Goal: Task Accomplishment & Management: Manage account settings

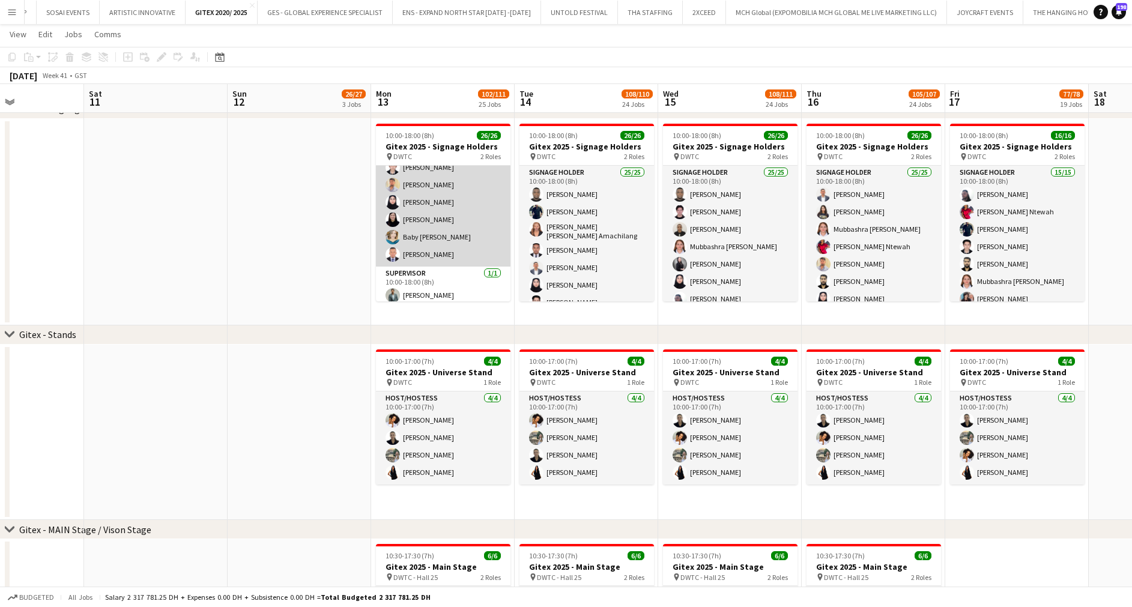
scroll to position [364, 0]
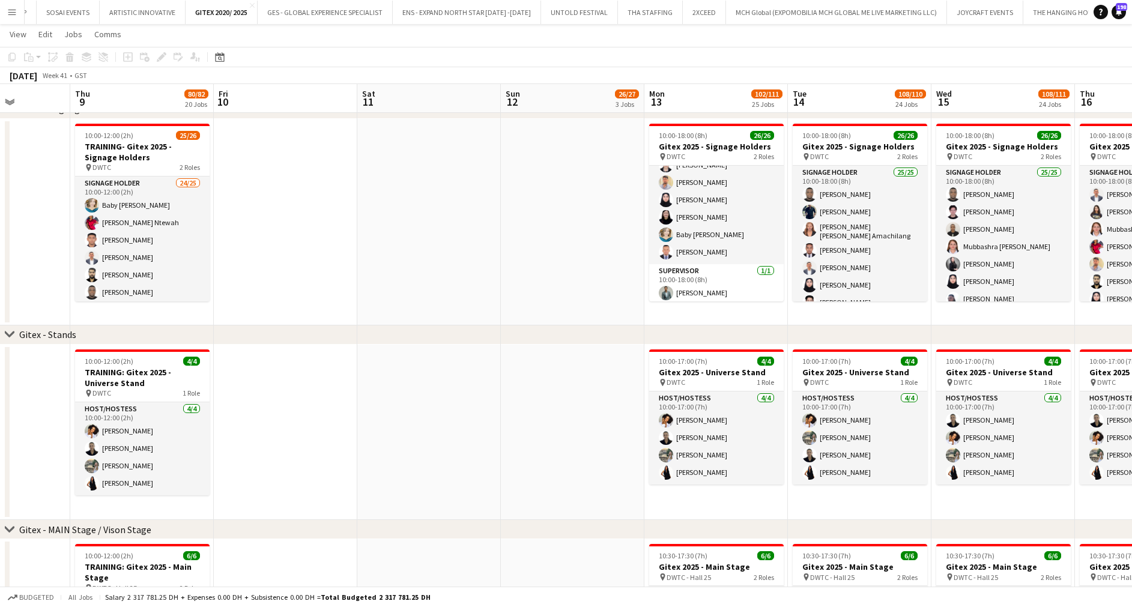
drag, startPoint x: 507, startPoint y: 212, endPoint x: 681, endPoint y: 202, distance: 174.4
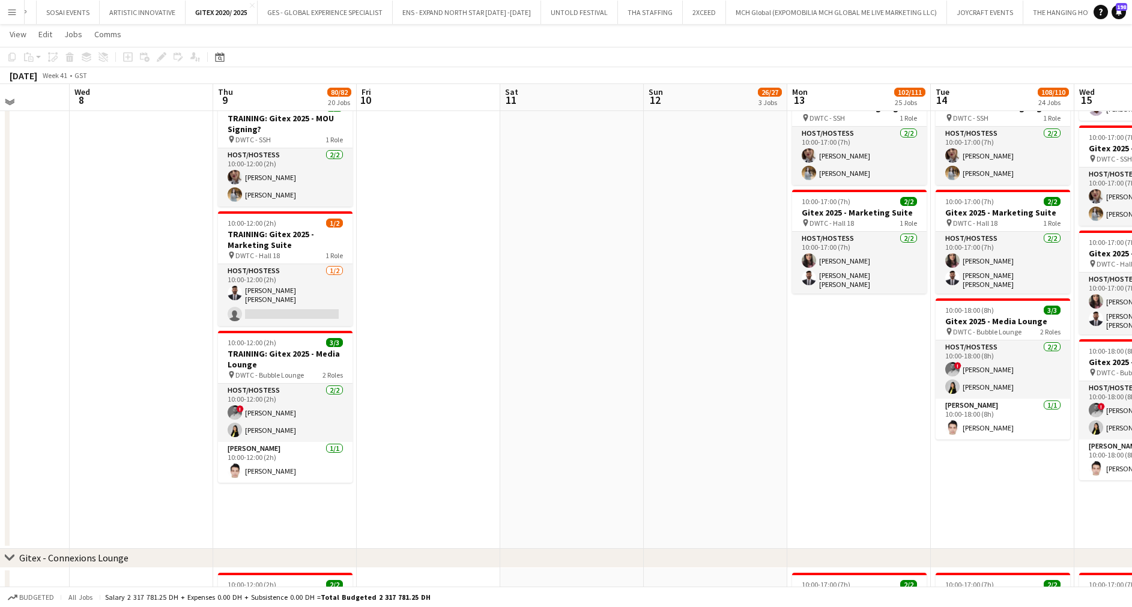
scroll to position [3443, 0]
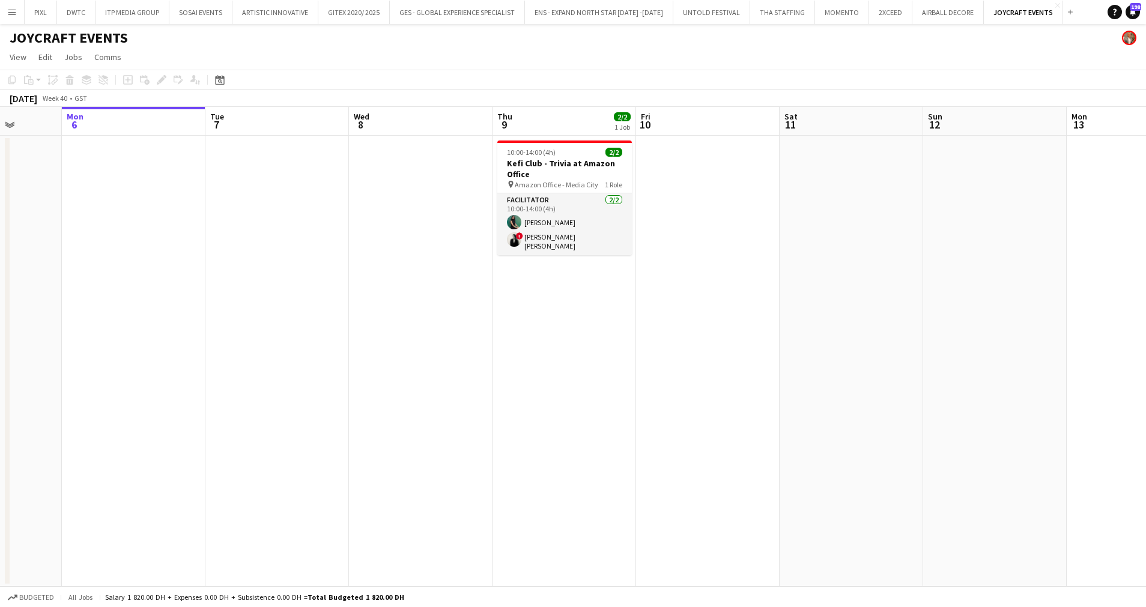
scroll to position [0, 370]
drag, startPoint x: 579, startPoint y: 354, endPoint x: 581, endPoint y: 346, distance: 8.2
click at [581, 346] on app-calendar-viewport "Fri 3 Sat 4 Sun 5 Mon 6 Tue 7 Wed 8 Thu 9 2/2 1 Job Fri 10 Sat 11 Sun 12 Mon 13…" at bounding box center [573, 347] width 1146 height 480
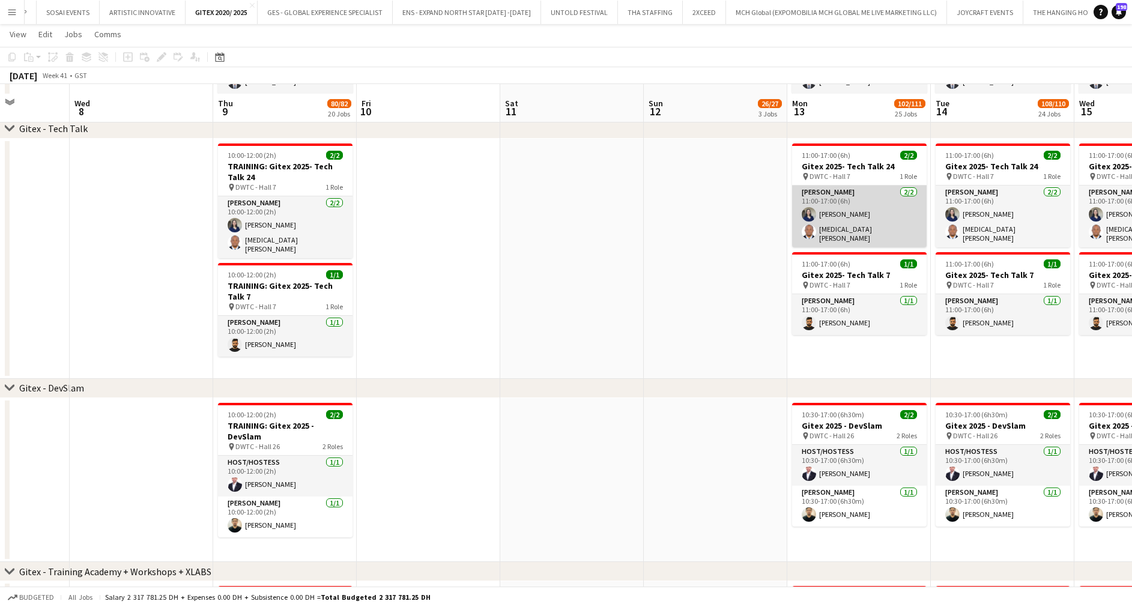
scroll to position [3962, 0]
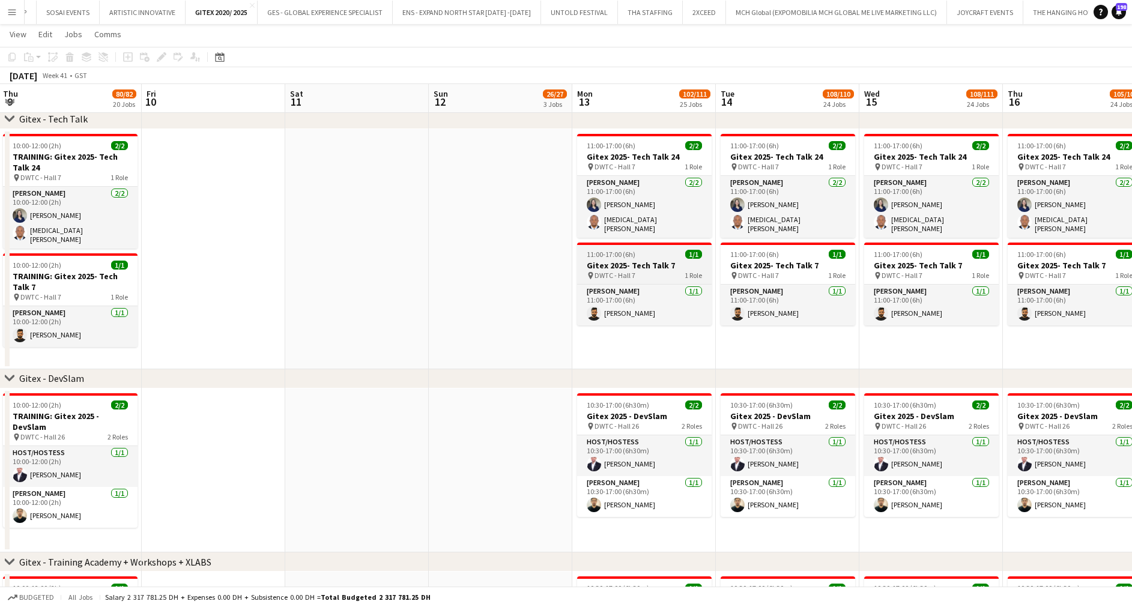
drag, startPoint x: 756, startPoint y: 262, endPoint x: 631, endPoint y: 268, distance: 125.6
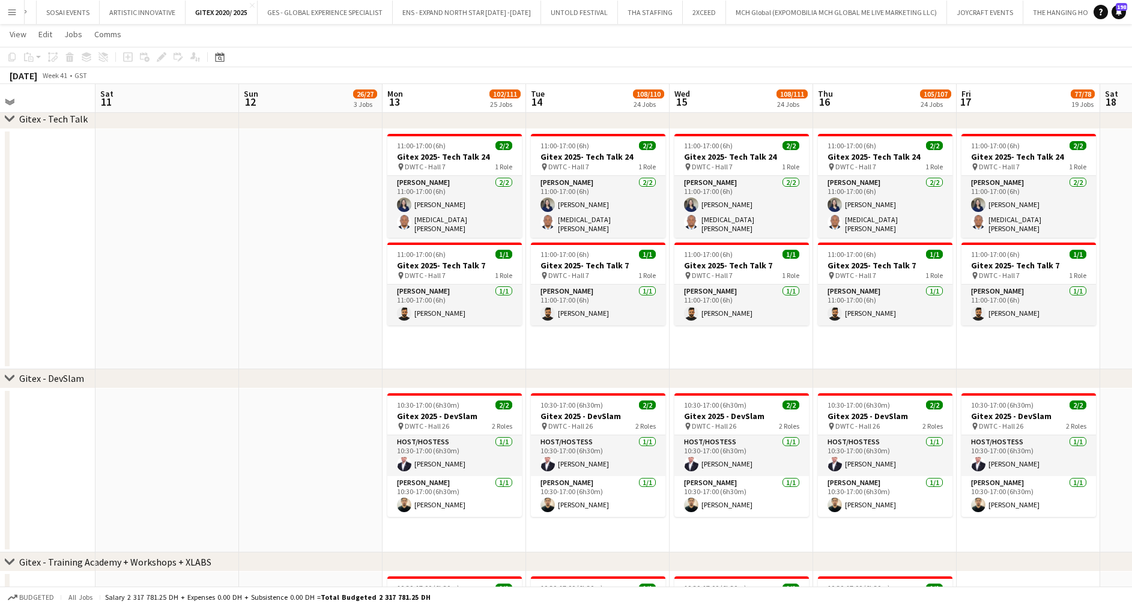
scroll to position [0, 480]
drag, startPoint x: 812, startPoint y: 248, endPoint x: 624, endPoint y: 268, distance: 188.4
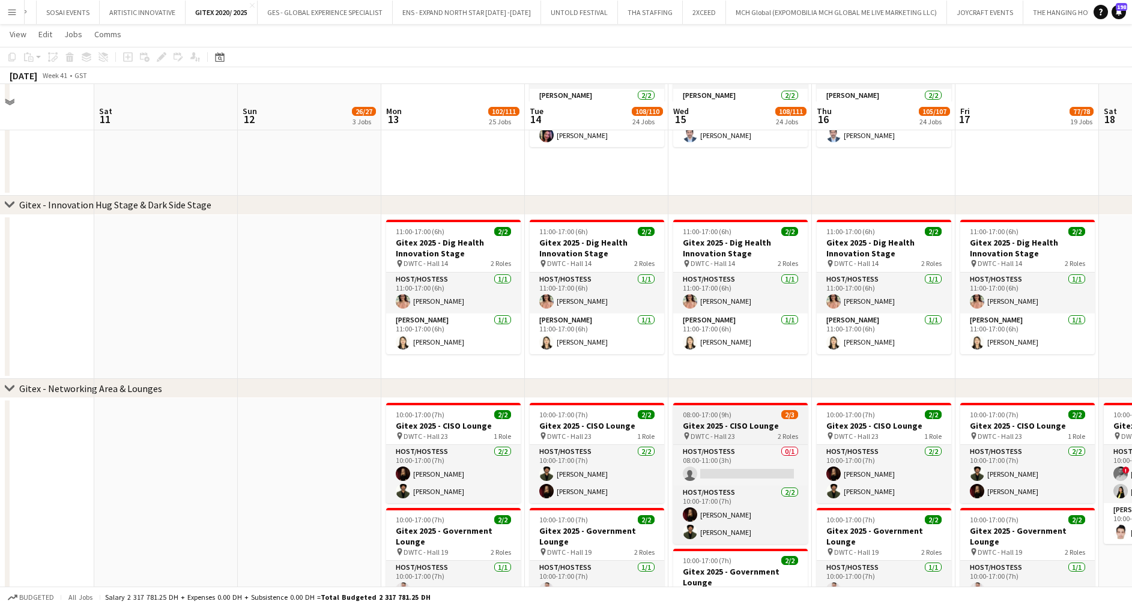
scroll to position [2792, 0]
